Goal: Task Accomplishment & Management: Complete application form

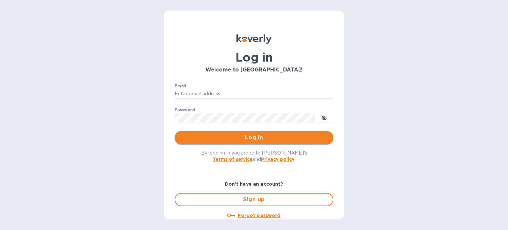
type input "[EMAIL_ADDRESS][DOMAIN_NAME]"
click at [253, 137] on span "Log in" at bounding box center [254, 138] width 148 height 8
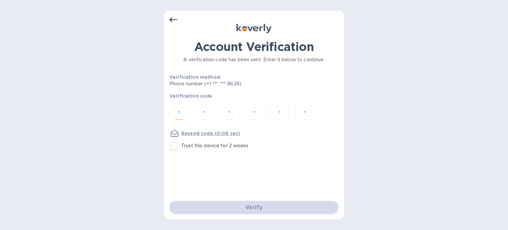
click at [181, 107] on input "number" at bounding box center [179, 113] width 9 height 12
type input "4"
type input "1"
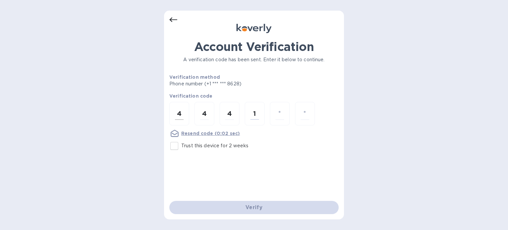
type input "1"
type input "9"
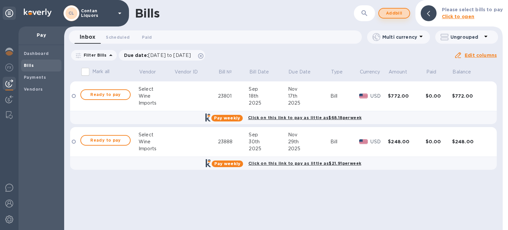
click at [397, 15] on span "Add bill" at bounding box center [394, 13] width 20 height 8
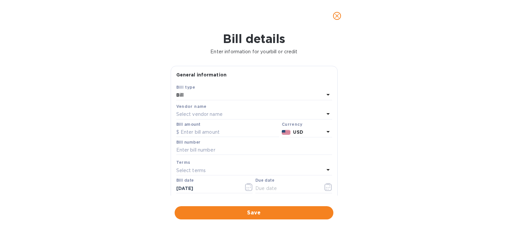
click at [208, 115] on p "Select vendor name" at bounding box center [199, 114] width 46 height 7
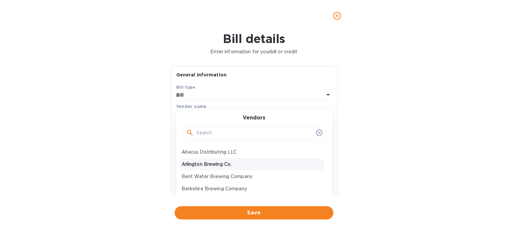
click at [213, 165] on p "Arlington Brewing Co." at bounding box center [252, 164] width 140 height 7
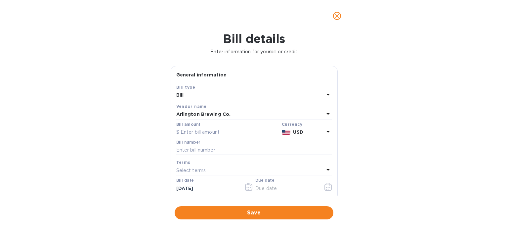
click at [207, 132] on input "text" at bounding box center [227, 132] width 103 height 10
paste input "144.40"
type input "144.40"
click at [207, 152] on input "text" at bounding box center [254, 150] width 156 height 10
click at [201, 149] on input "text" at bounding box center [254, 150] width 156 height 10
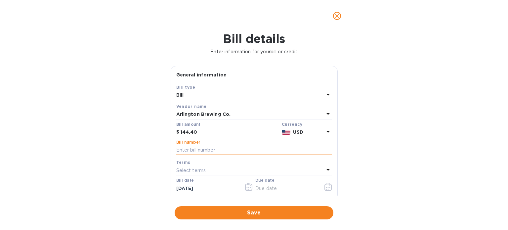
paste input "ABCo-209"
type input "ABCo-209"
click at [250, 188] on icon "button" at bounding box center [250, 187] width 1 height 1
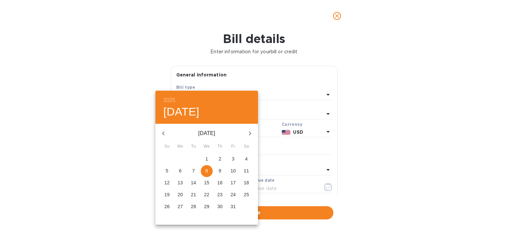
click at [165, 134] on icon "button" at bounding box center [163, 133] width 8 height 8
click at [234, 195] on p "26" at bounding box center [232, 194] width 5 height 7
type input "09/26/2025"
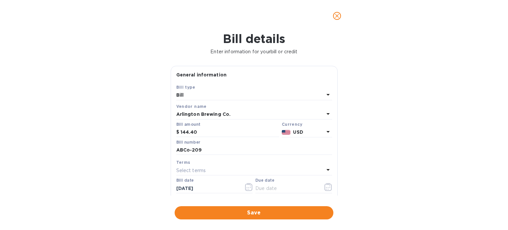
click at [326, 170] on icon at bounding box center [327, 170] width 3 height 2
click at [194, 167] on div "Terms NET 30 NET 60 1/10 NET 60 2/10 NET 60 Net 45 Create new" at bounding box center [254, 220] width 156 height 110
click at [321, 155] on div at bounding box center [254, 155] width 156 height 1
click at [202, 169] on p "Select terms" at bounding box center [191, 170] width 30 height 7
click at [259, 191] on input "text" at bounding box center [254, 189] width 117 height 10
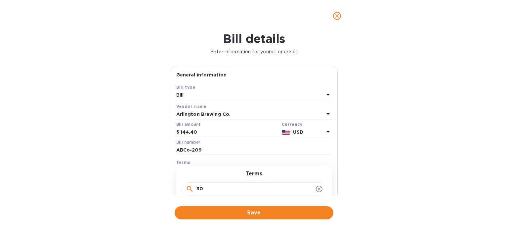
type input "30"
click button "Save" at bounding box center [0, 0] width 0 height 0
click at [318, 189] on icon at bounding box center [318, 188] width 5 height 5
click at [304, 156] on div at bounding box center [254, 155] width 156 height 1
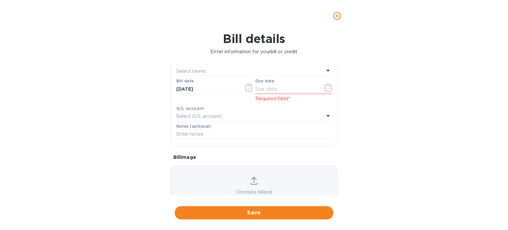
scroll to position [66, 0]
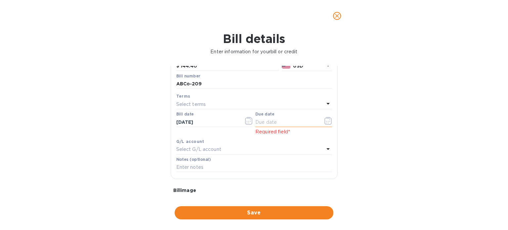
click at [327, 123] on icon "button" at bounding box center [327, 122] width 1 height 1
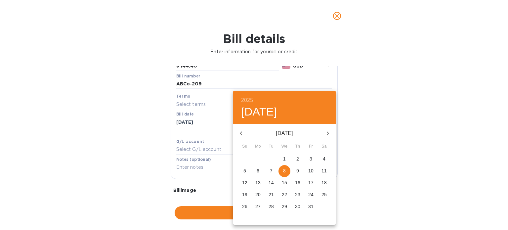
click at [290, 83] on div at bounding box center [254, 115] width 508 height 230
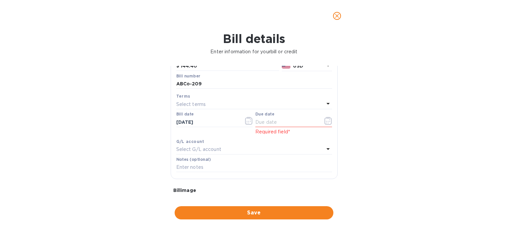
click at [326, 103] on icon at bounding box center [327, 104] width 3 height 2
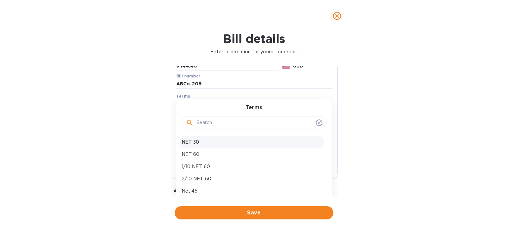
click at [190, 140] on p "NET 30" at bounding box center [252, 142] width 140 height 7
type input "10/26/2025"
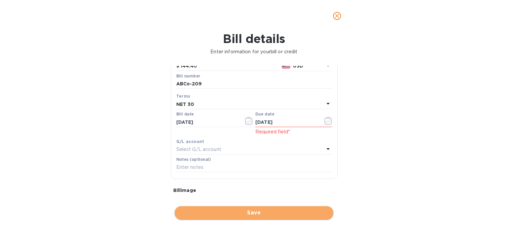
click at [262, 212] on span "Save" at bounding box center [254, 213] width 148 height 8
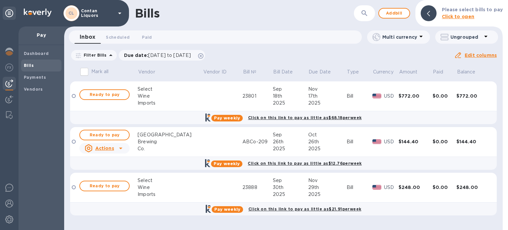
click at [74, 142] on div at bounding box center [74, 142] width 4 height 4
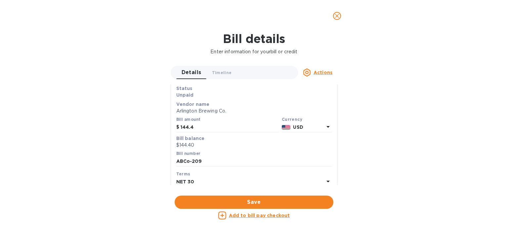
scroll to position [0, 0]
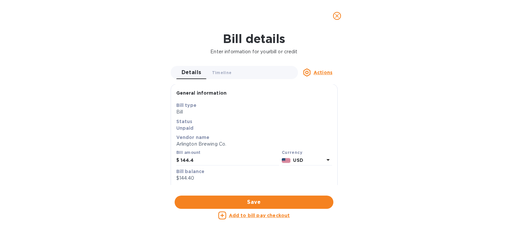
drag, startPoint x: 255, startPoint y: 216, endPoint x: 505, endPoint y: 174, distance: 253.9
click at [506, 175] on div "Bill details Enter information for your bill or credit Details 0 Timeline 0 Act…" at bounding box center [254, 131] width 508 height 198
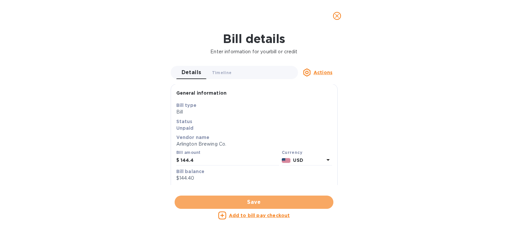
click at [259, 200] on span "Save" at bounding box center [254, 202] width 148 height 8
